Goal: Transaction & Acquisition: Book appointment/travel/reservation

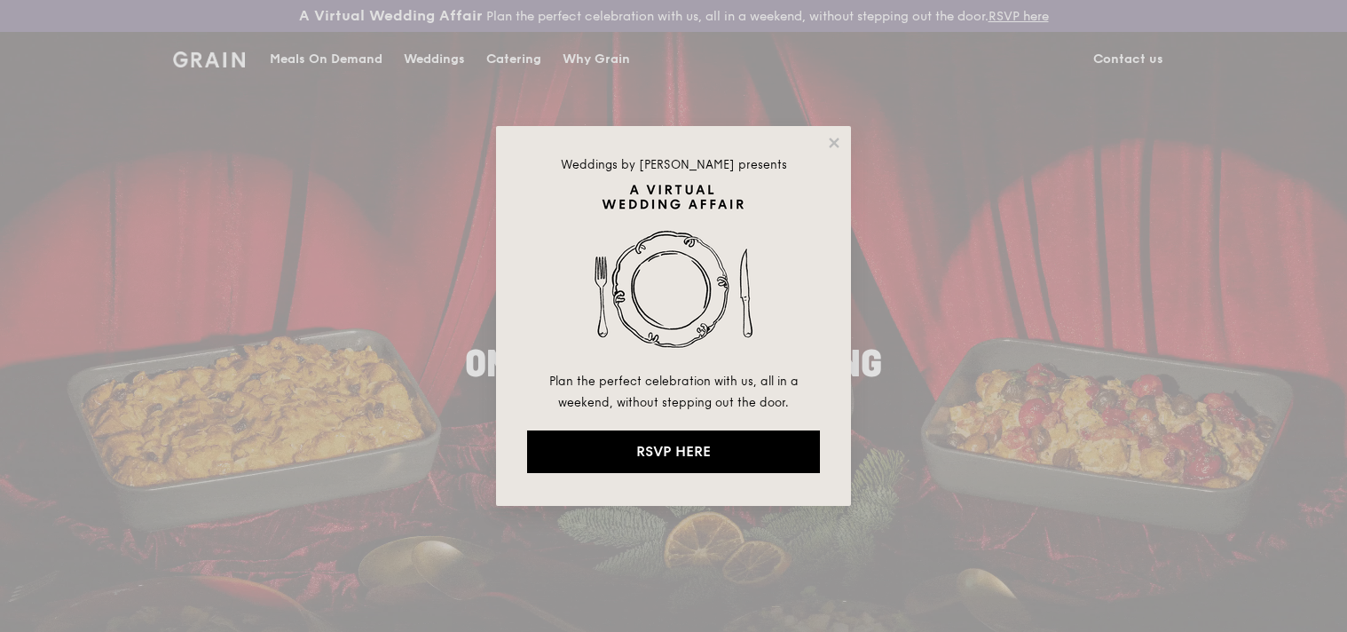
click at [843, 149] on div "Weddings by [PERSON_NAME] presents Plan the perfect celebration with us, all in…" at bounding box center [673, 316] width 355 height 380
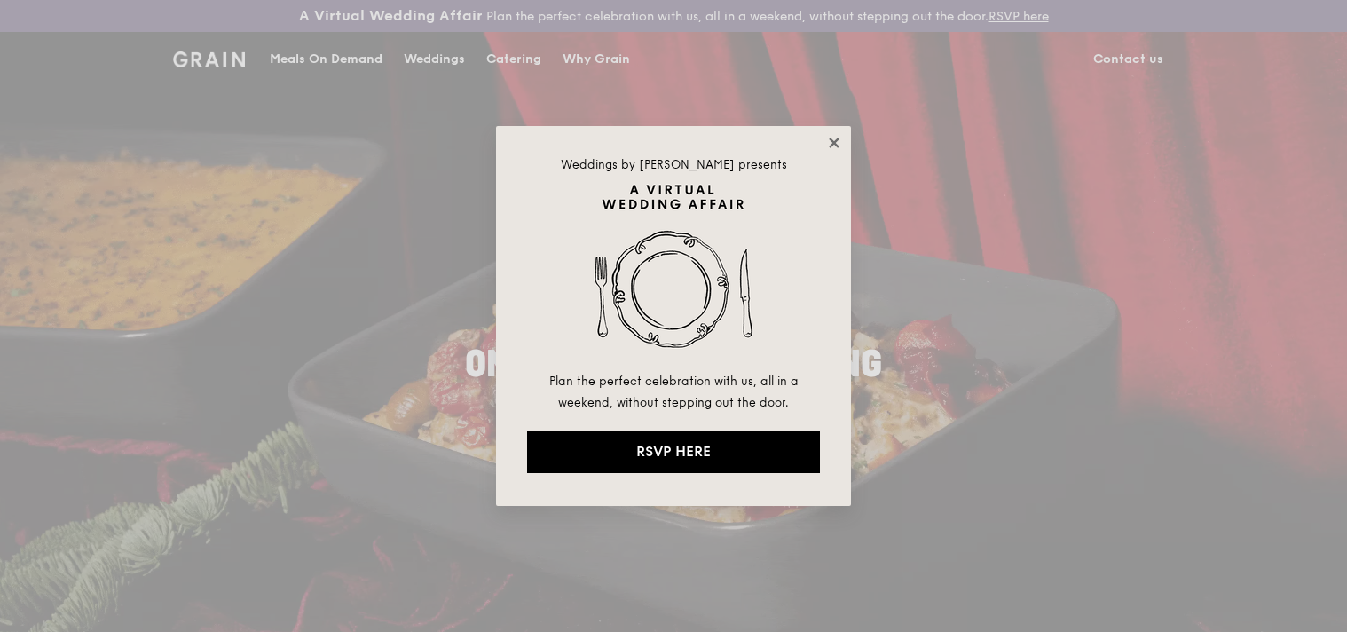
click at [840, 143] on icon at bounding box center [834, 143] width 16 height 16
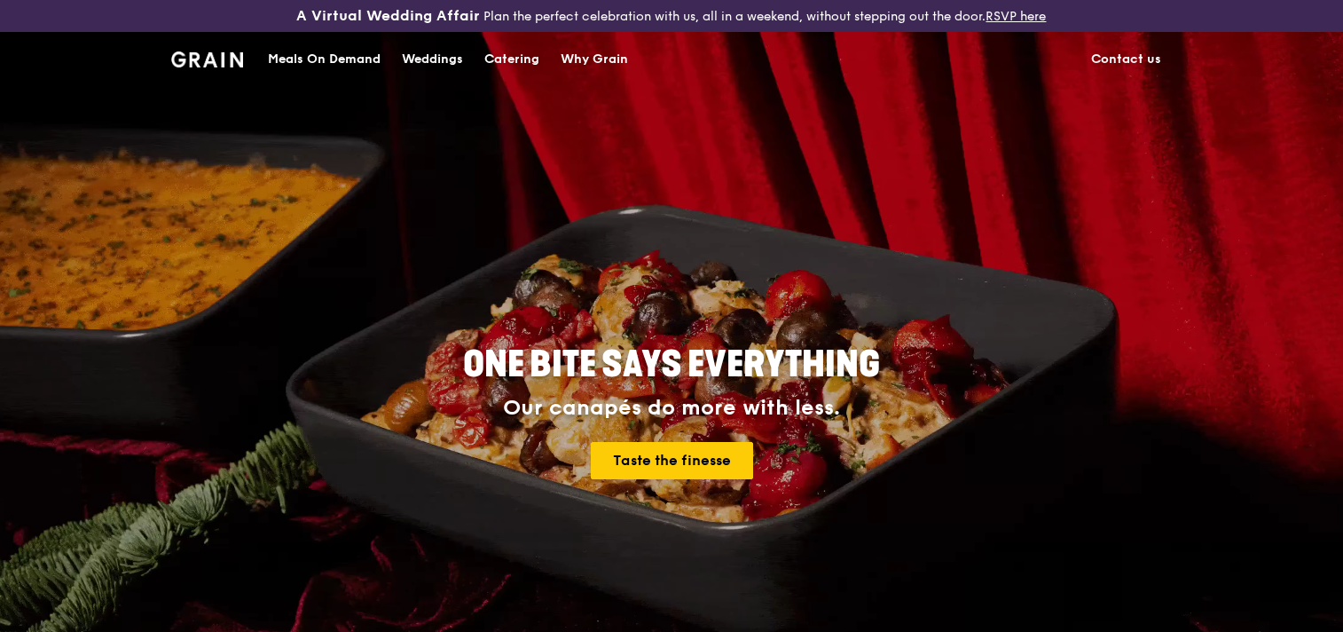
click at [516, 67] on div "Catering" at bounding box center [511, 59] width 55 height 53
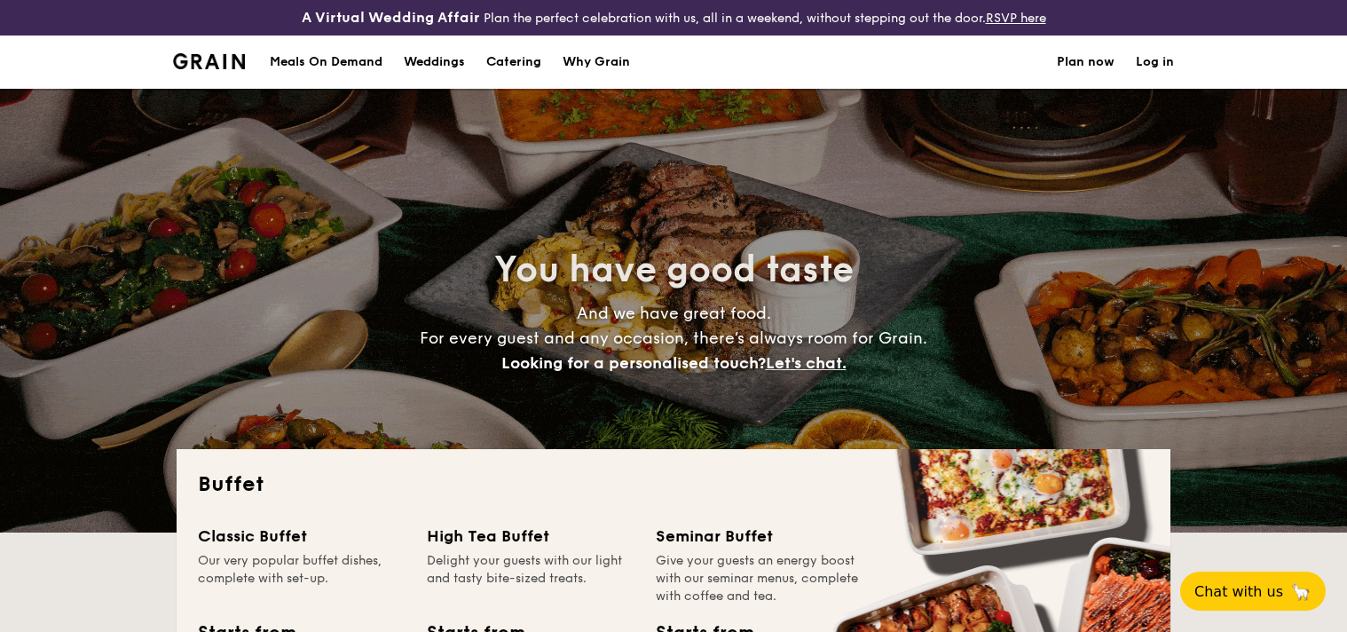
select select
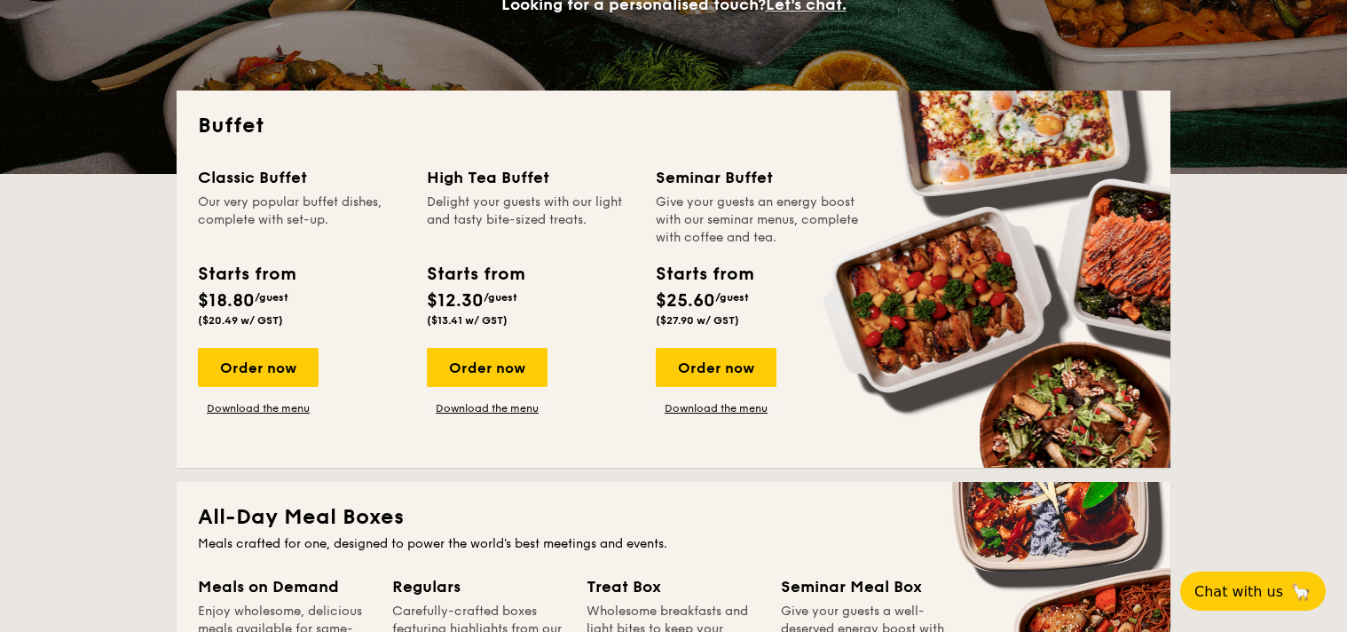
scroll to position [356, 0]
